Goal: Information Seeking & Learning: Learn about a topic

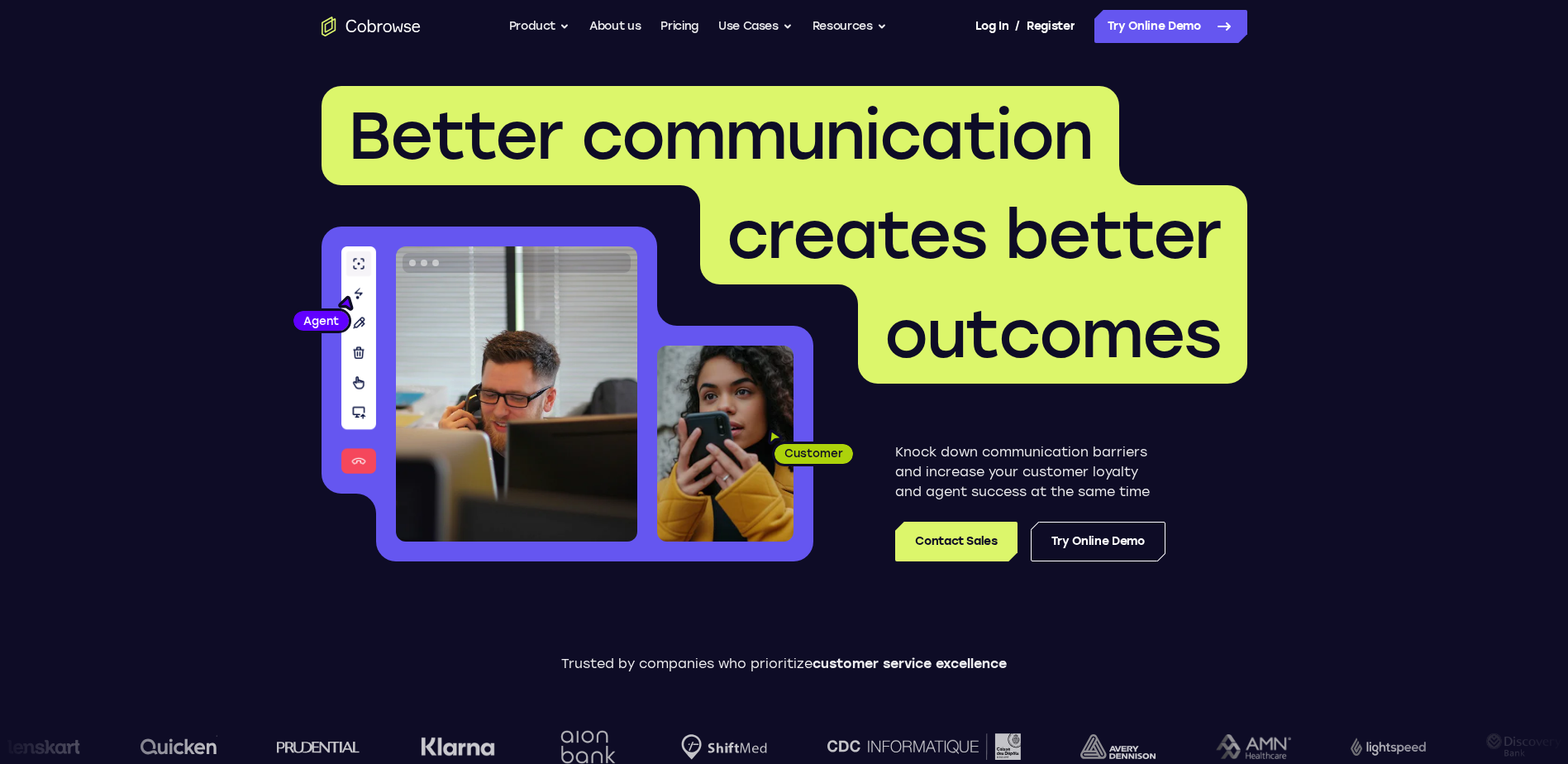
click at [675, 24] on link "Pricing" at bounding box center [679, 26] width 38 height 33
